Goal: Navigation & Orientation: Find specific page/section

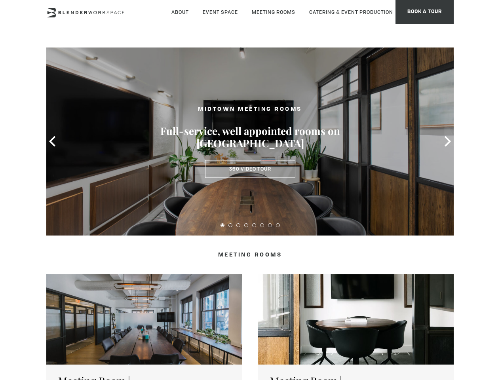
click at [52, 141] on icon at bounding box center [52, 141] width 10 height 10
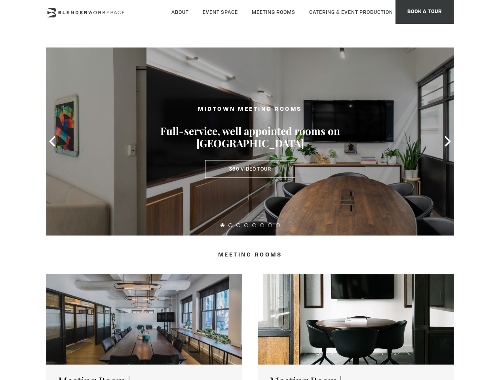
click at [447, 141] on icon at bounding box center [447, 141] width 10 height 10
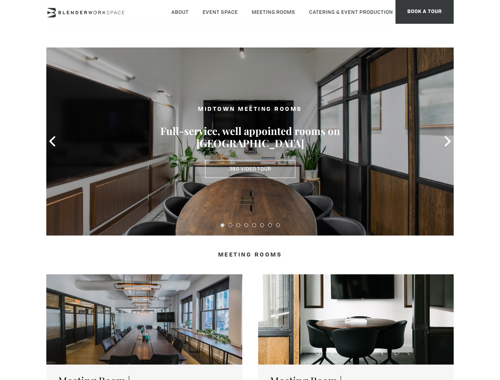
click at [222, 225] on button at bounding box center [222, 225] width 4 height 4
click at [230, 225] on button at bounding box center [230, 225] width 4 height 4
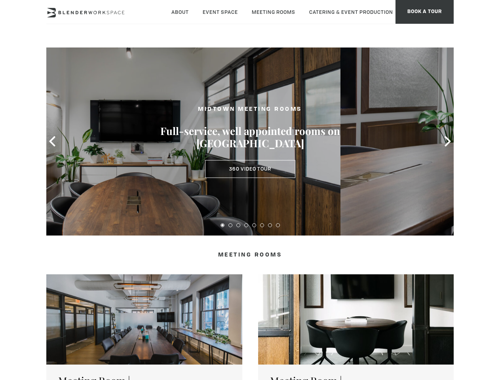
click at [238, 225] on button at bounding box center [238, 225] width 4 height 4
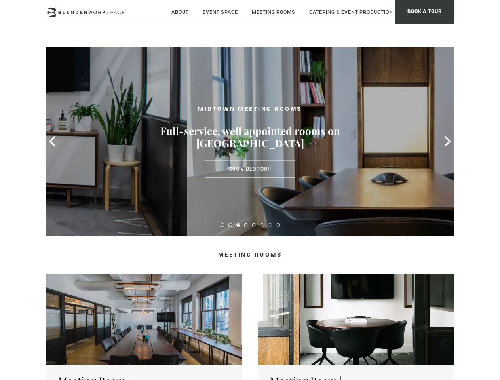
click at [246, 225] on button at bounding box center [246, 225] width 4 height 4
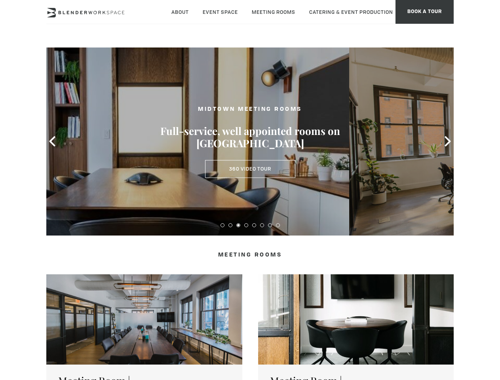
click at [254, 225] on button at bounding box center [254, 225] width 4 height 4
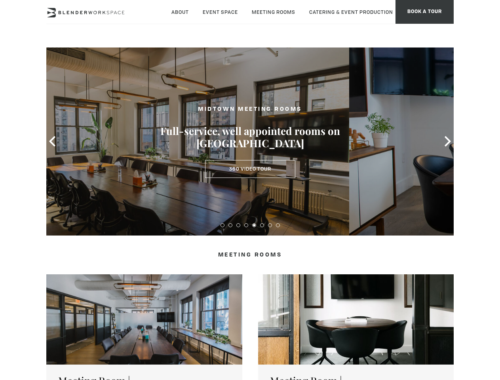
click at [262, 225] on button at bounding box center [262, 225] width 4 height 4
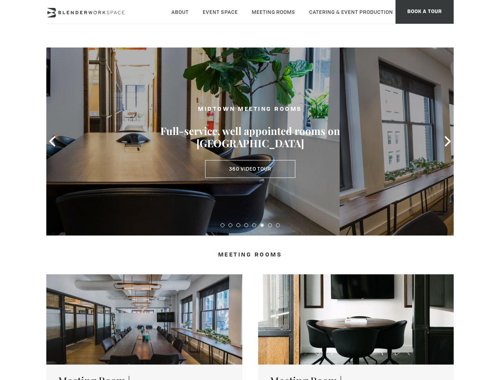
click at [270, 225] on button at bounding box center [270, 225] width 4 height 4
